Goal: Communication & Community: Answer question/provide support

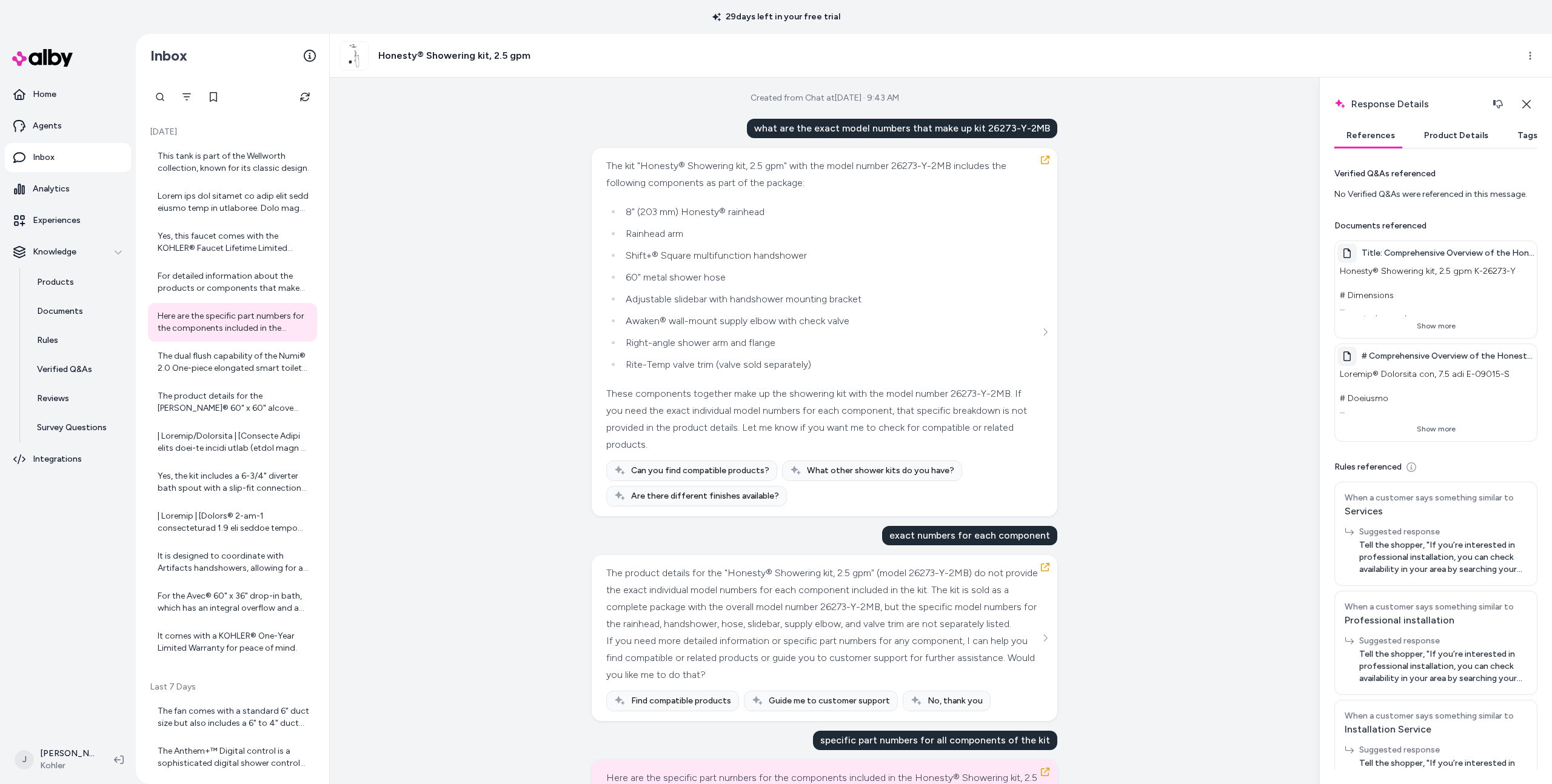
scroll to position [340, 0]
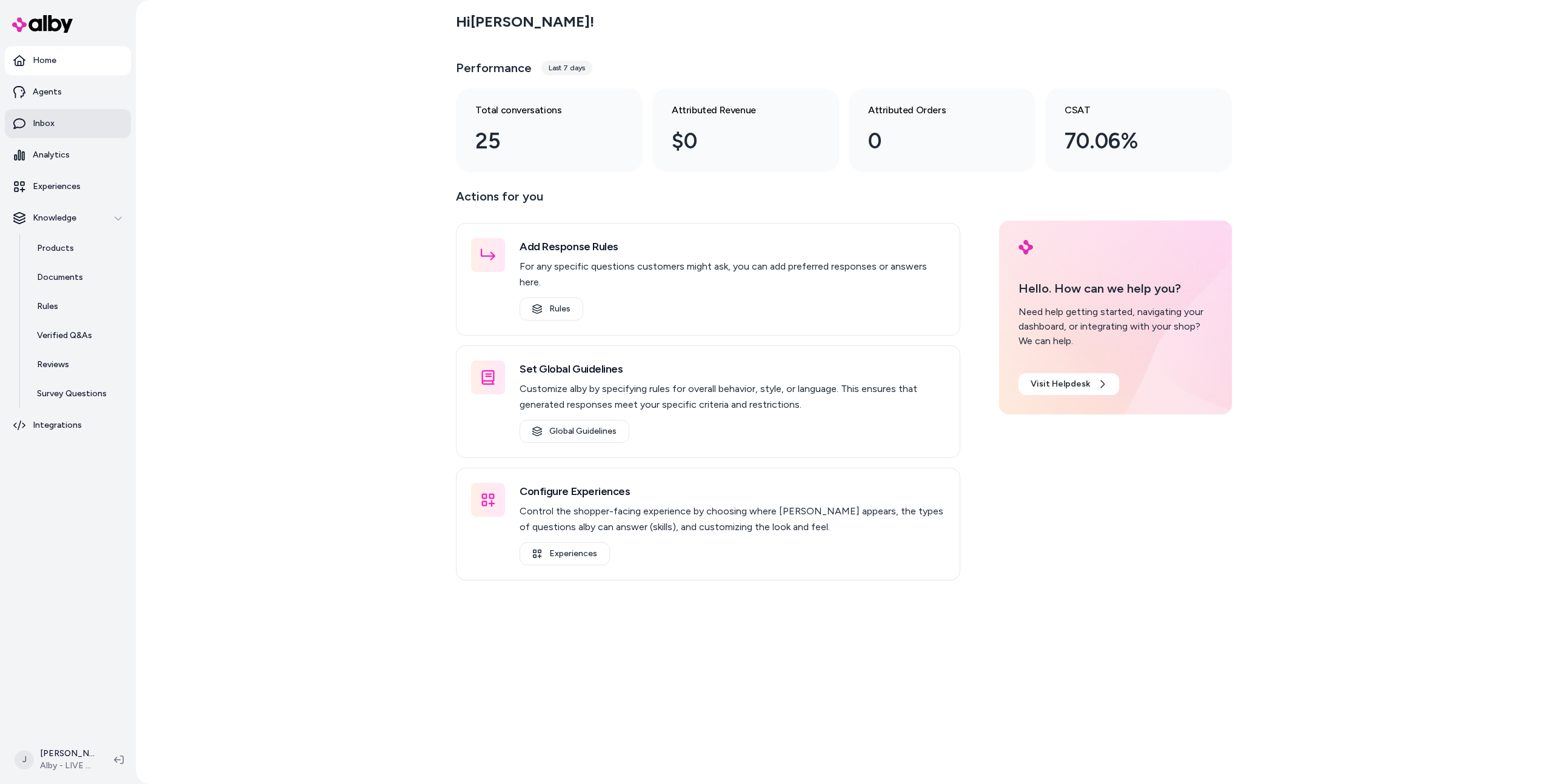
click at [46, 126] on p "Inbox" at bounding box center [43, 124] width 22 height 12
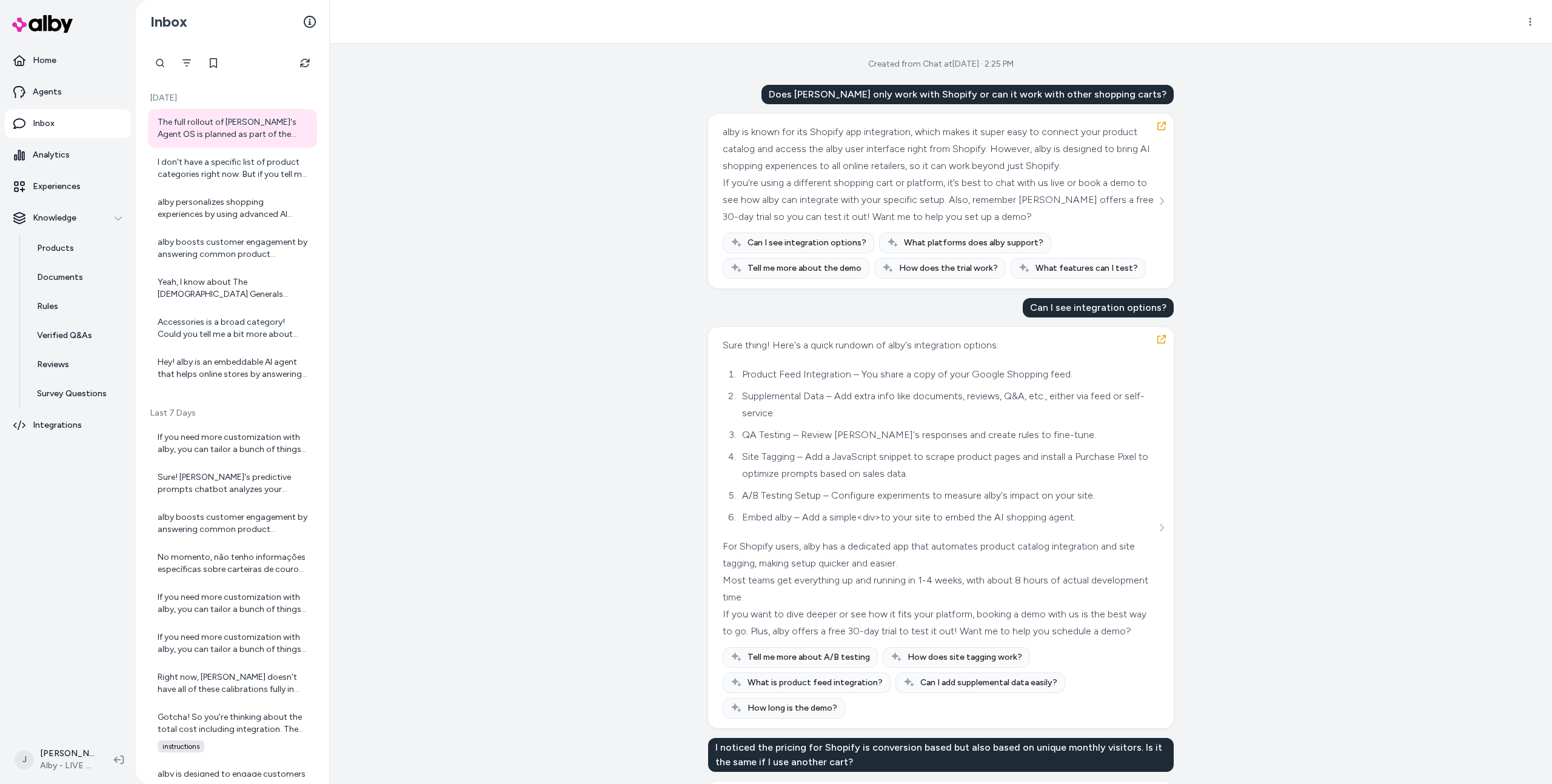
click at [497, 200] on div "Created from Chat at [DATE] · 2:25 PM Does [PERSON_NAME] only work with Shopify…" at bounding box center [941, 414] width 1222 height 741
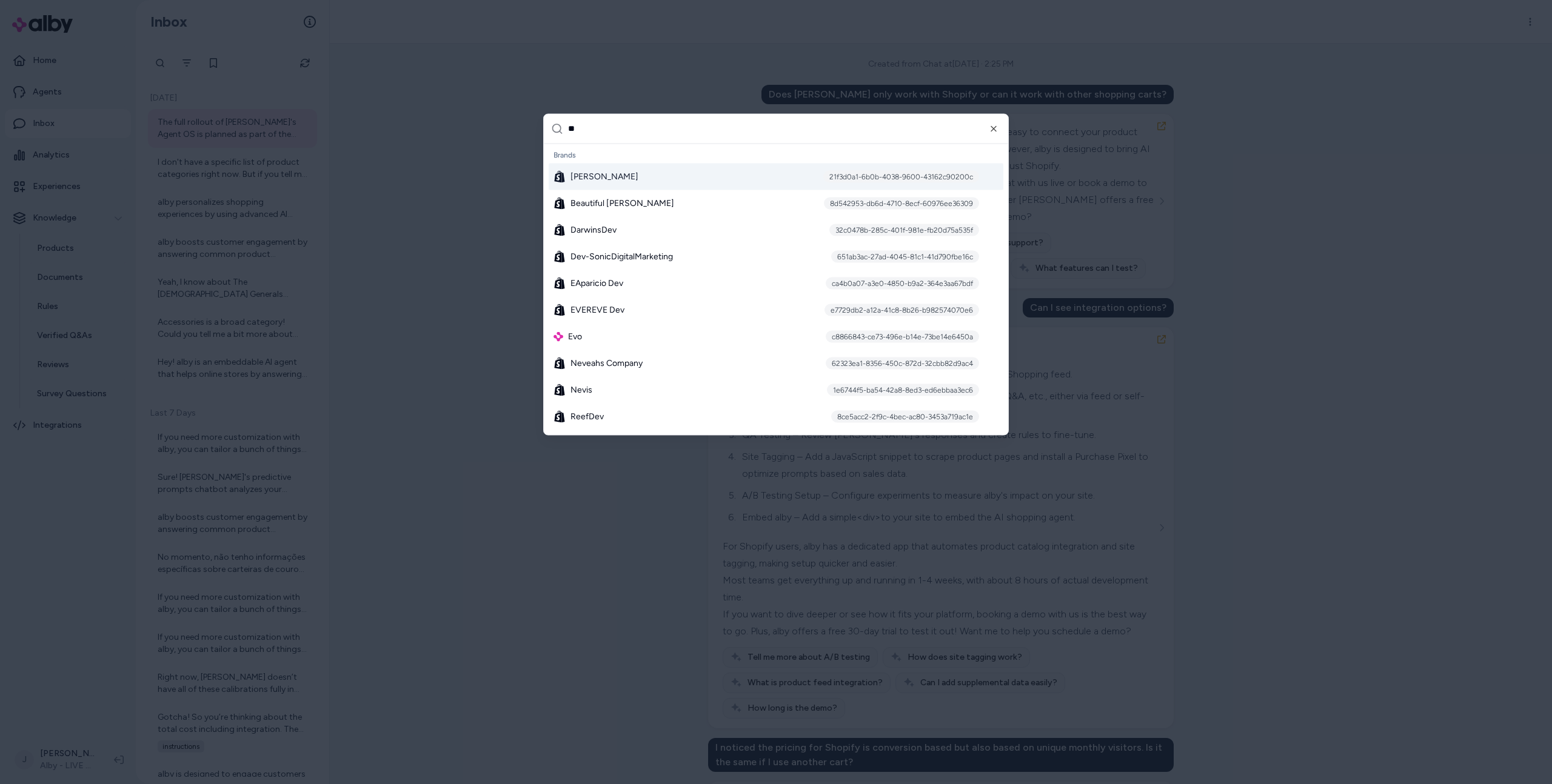
type input "***"
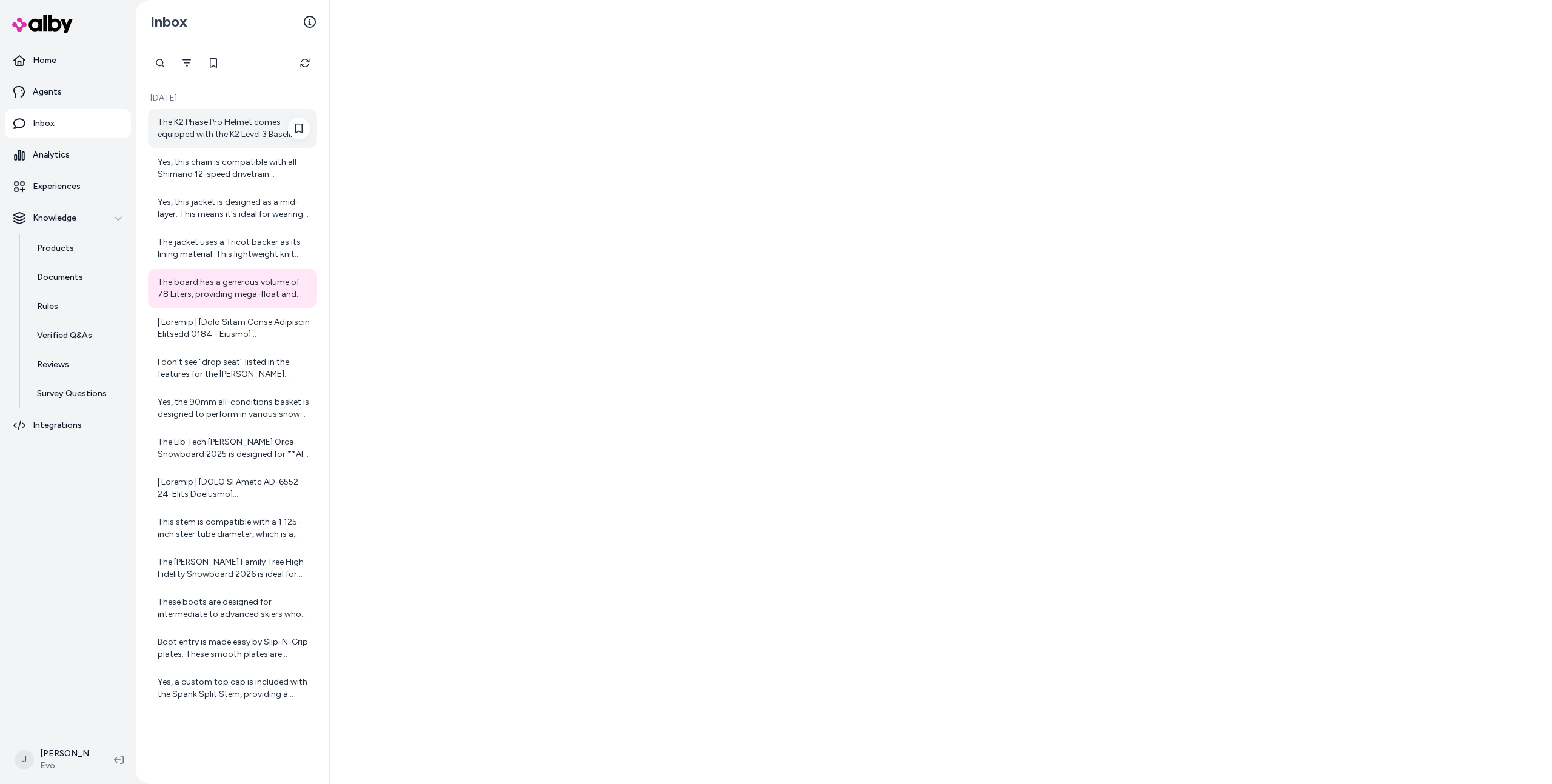
click at [191, 276] on div "The board has a generous volume of 78 Liters, providing mega-float and making i…" at bounding box center [234, 288] width 152 height 24
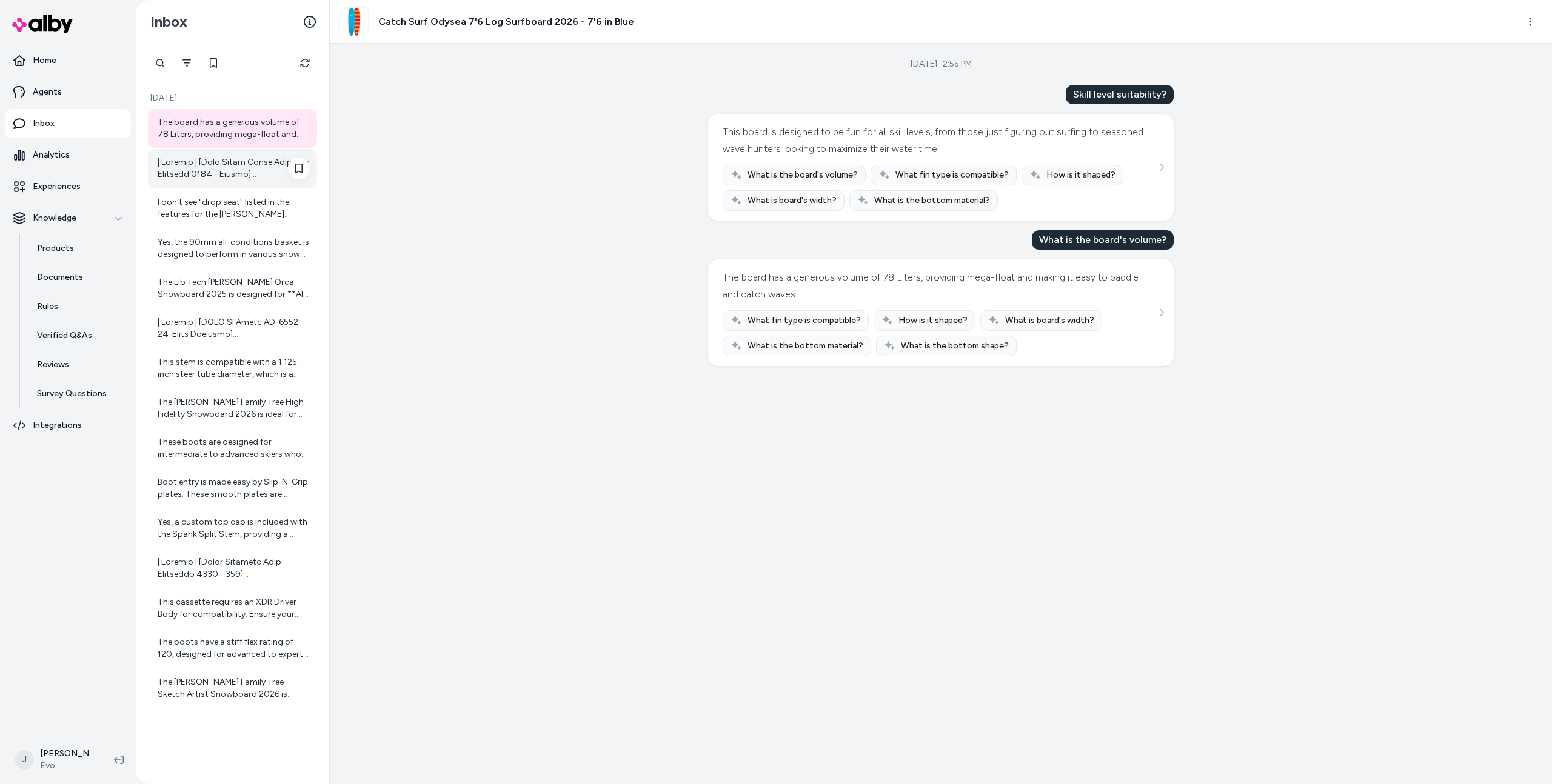
click at [185, 183] on div at bounding box center [232, 168] width 169 height 39
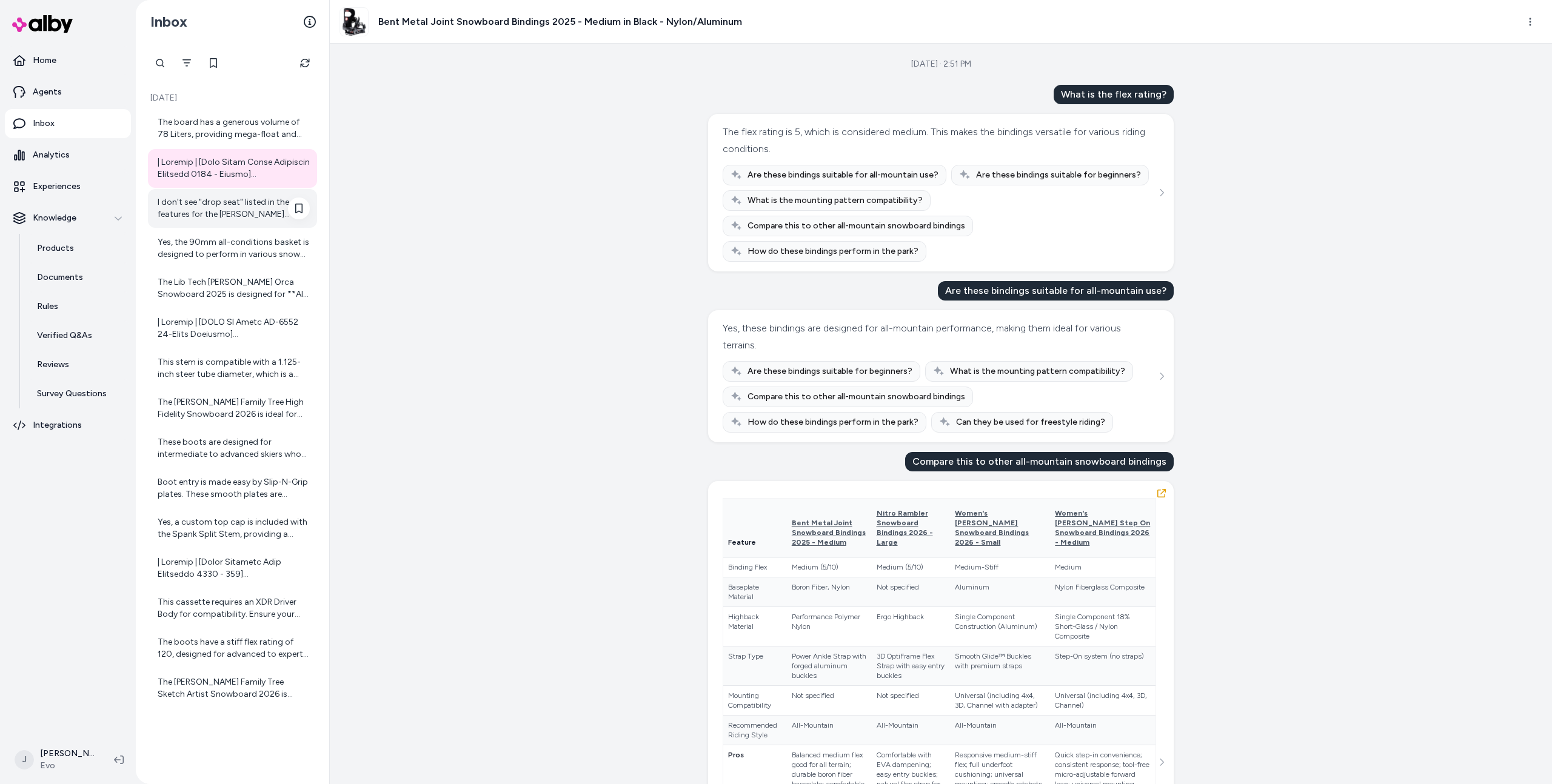
click at [191, 209] on div "I don't see "drop seat" listed in the features for the Helly Hansen SOGN Bib Sh…" at bounding box center [234, 209] width 152 height 24
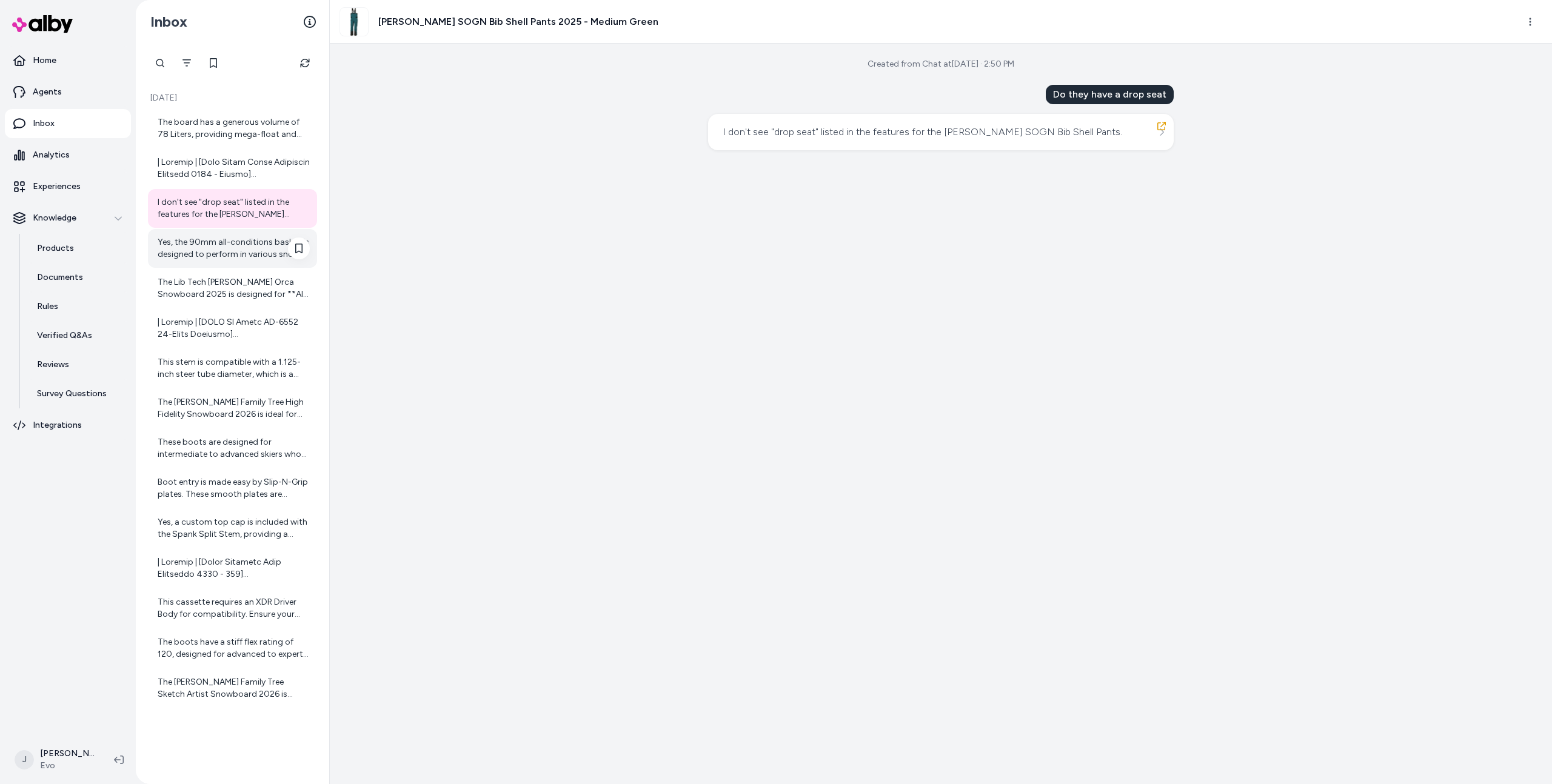
click at [214, 265] on div "Yes, the 90mm all-conditions basket is designed to perform in various snow type…" at bounding box center [232, 249] width 169 height 39
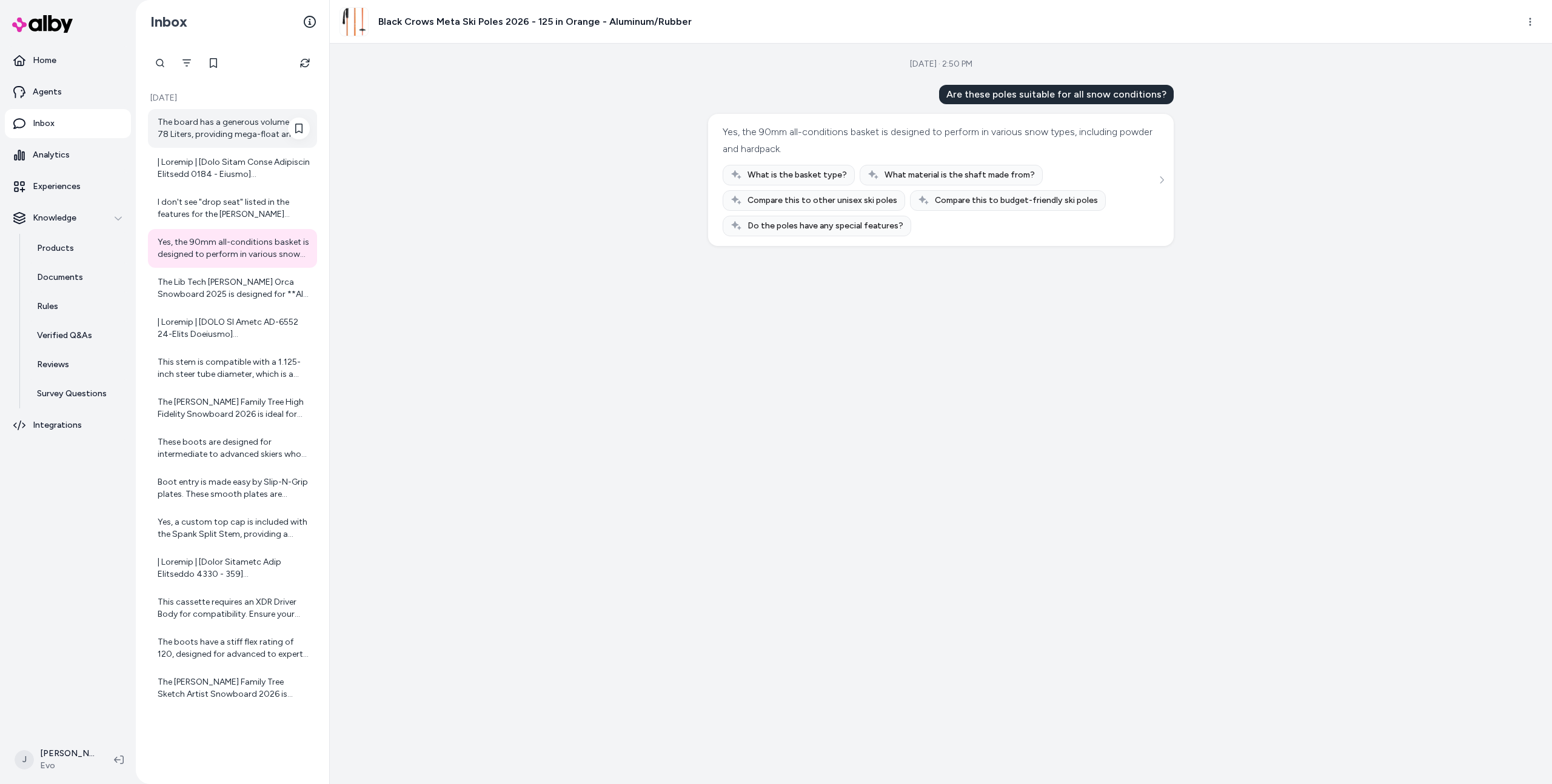
click at [234, 144] on div "The board has a generous volume of 78 Liters, providing mega-float and making i…" at bounding box center [232, 128] width 169 height 39
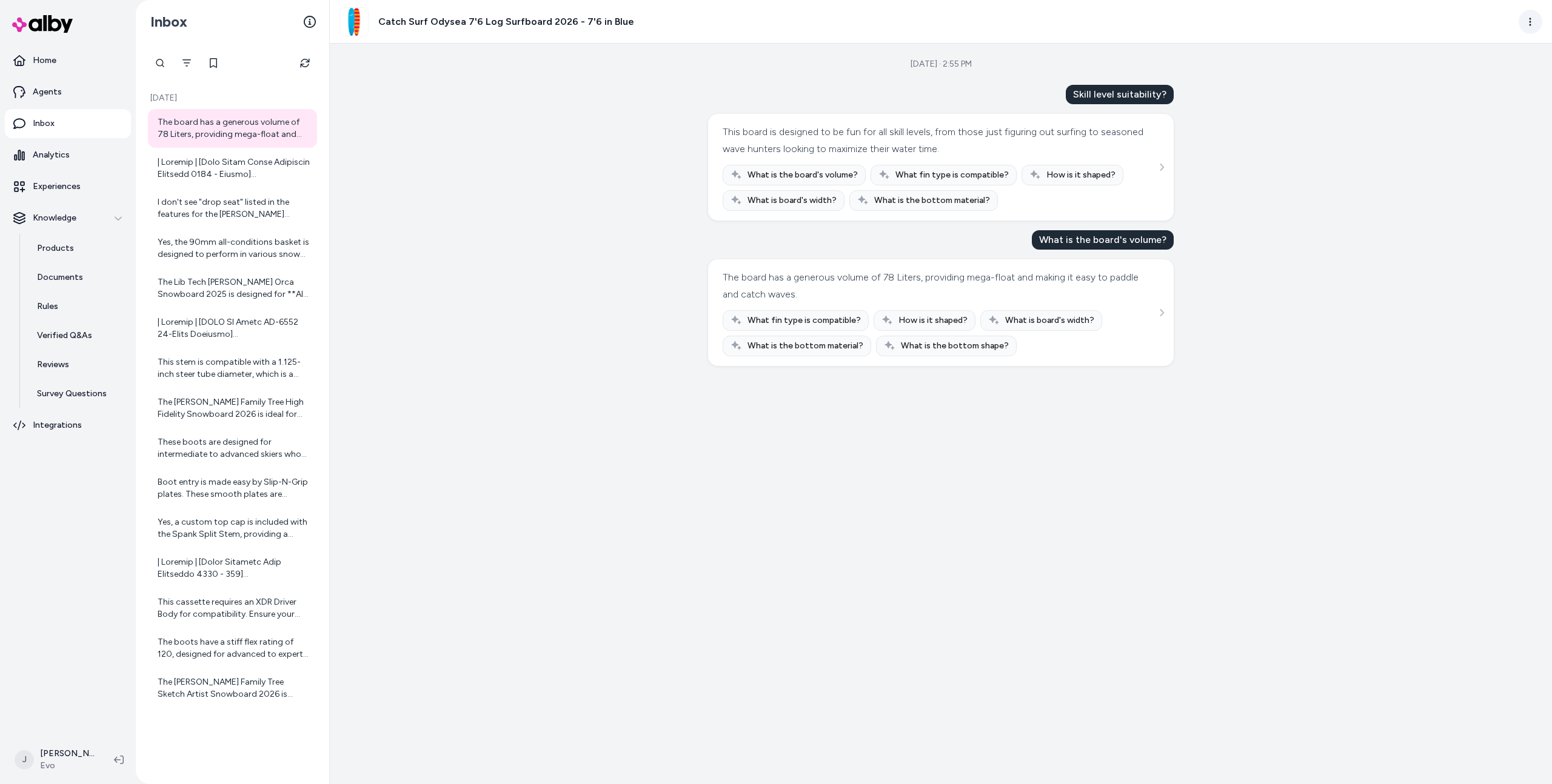
click at [1520, 22] on html "Home Agents Inbox Analytics Experiences Knowledge Products Documents Rules Veri…" at bounding box center [776, 392] width 1552 height 784
click at [1480, 84] on link "View product detail page" at bounding box center [1476, 88] width 128 height 19
click at [514, 243] on div "Aug 26, 2025 · 2:55 PM Skill level suitability? This board is designed to be fu…" at bounding box center [941, 414] width 1222 height 741
